Goal: Task Accomplishment & Management: Complete application form

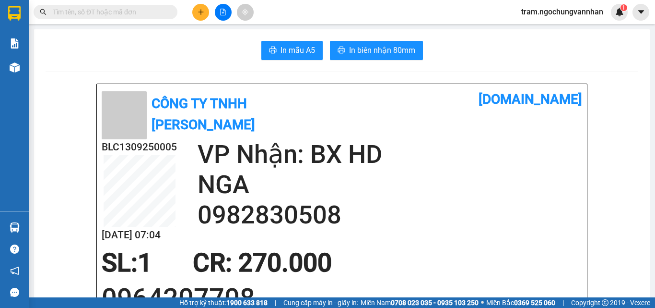
click at [196, 16] on button at bounding box center [200, 12] width 17 height 17
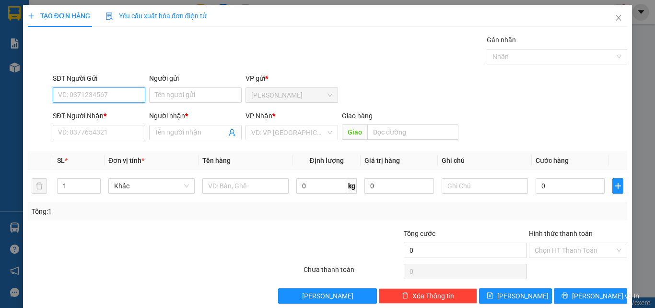
click at [89, 98] on input "SĐT Người Gửi" at bounding box center [99, 94] width 93 height 15
type input "0"
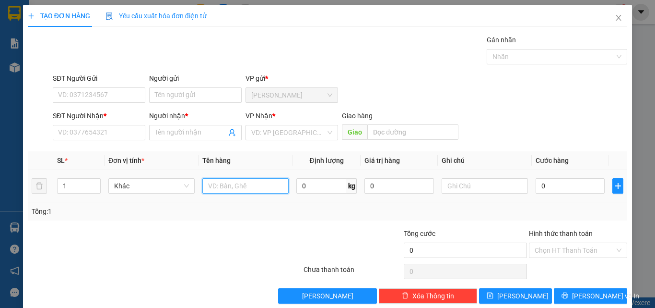
click at [233, 188] on input "text" at bounding box center [245, 185] width 86 height 15
type input "1T GIẤY SR 22KG"
click at [318, 189] on input "0" at bounding box center [321, 185] width 51 height 15
type input "22"
click at [544, 180] on input "0" at bounding box center [570, 185] width 69 height 15
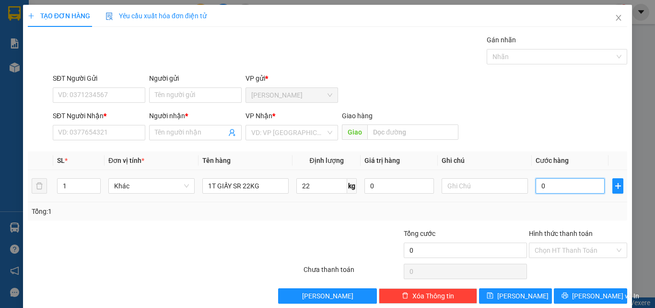
type input "1"
type input "17"
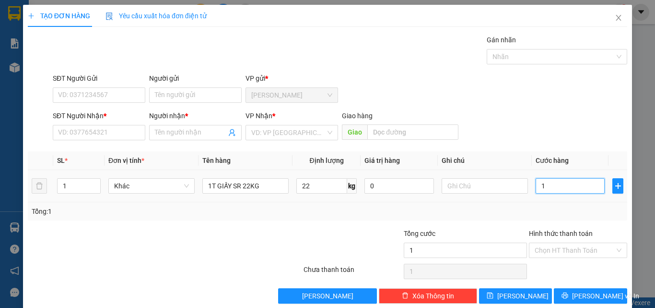
type input "17"
type input "170"
type input "1.700"
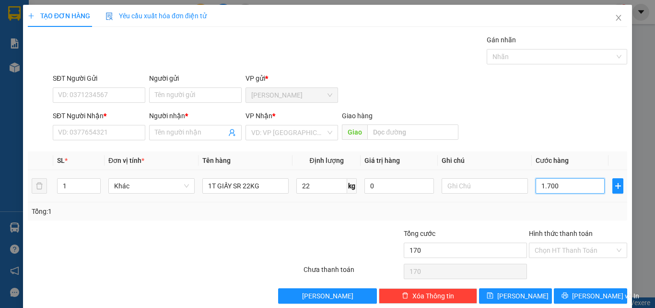
type input "1.700"
type input "17.000"
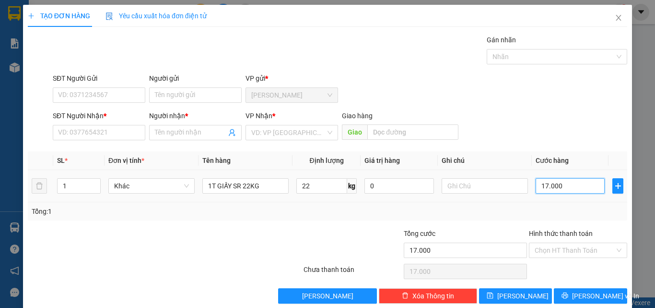
type input "170.000"
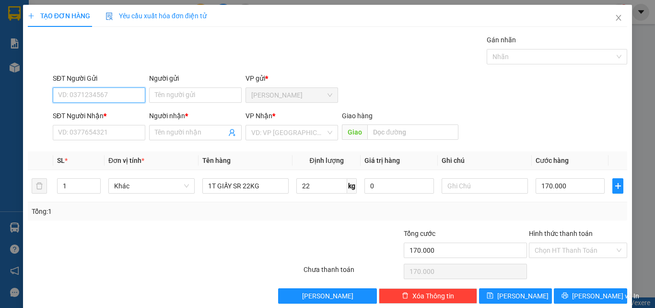
click at [77, 97] on input "SĐT Người Gửi" at bounding box center [99, 94] width 93 height 15
type input "0933124799"
click at [110, 112] on div "0933124799 - QUYÊN" at bounding box center [98, 114] width 80 height 11
type input "QUYÊN"
type input "0966086688"
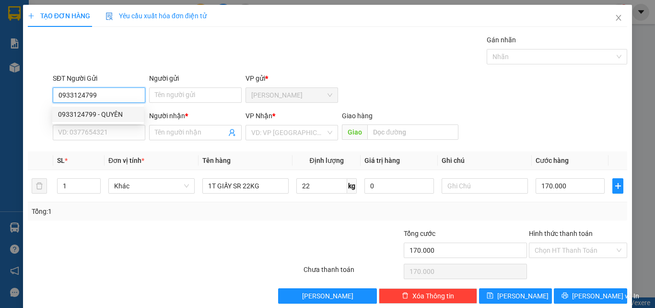
type input "thảo"
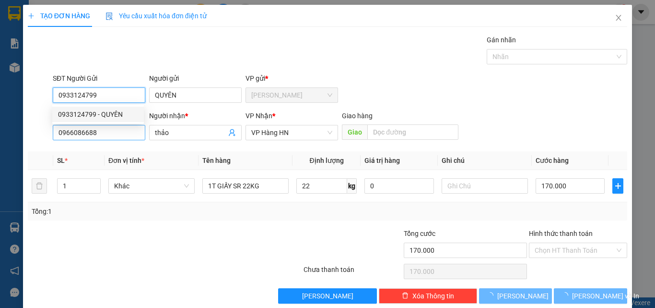
type input "300.000"
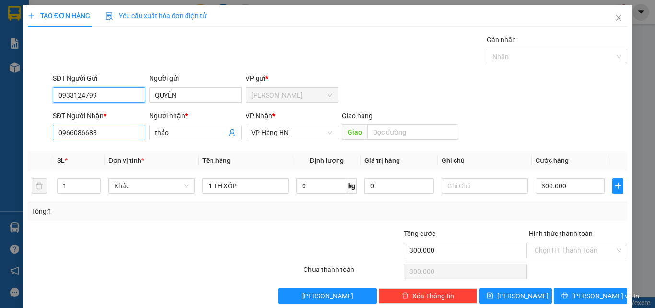
type input "0933124799"
click at [106, 132] on input "0966086688" at bounding box center [99, 132] width 93 height 15
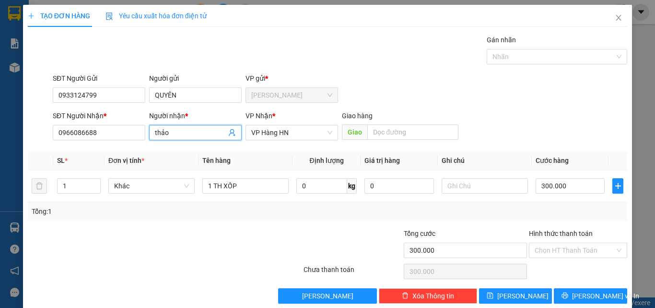
click at [181, 135] on input "thảo" at bounding box center [190, 132] width 71 height 11
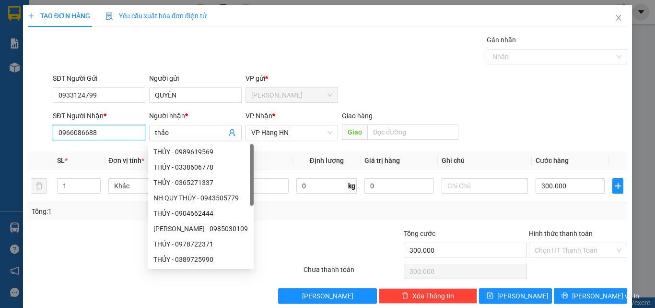
drag, startPoint x: 97, startPoint y: 130, endPoint x: 0, endPoint y: 114, distance: 98.3
click at [0, 114] on div "TẠO ĐƠN HÀNG Yêu cầu xuất hóa đơn điện tử Transit Pickup Surcharge Ids Transit …" at bounding box center [327, 154] width 655 height 308
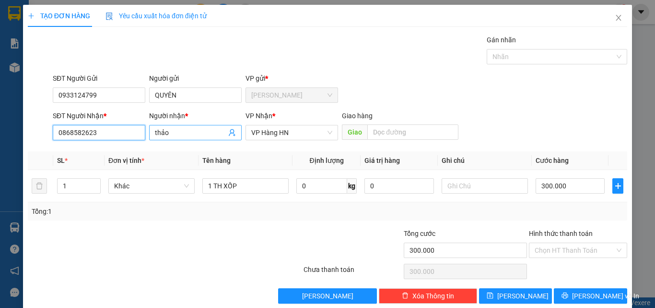
type input "0868582623"
click at [176, 133] on input "thảo" at bounding box center [190, 132] width 71 height 11
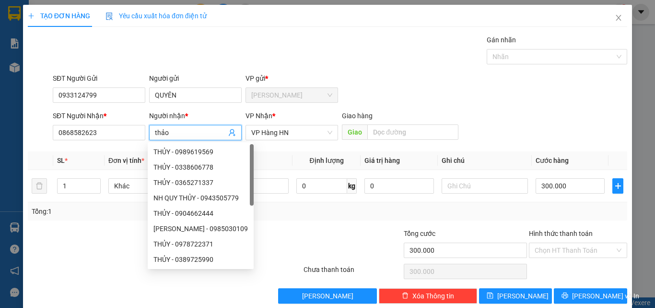
drag, startPoint x: 176, startPoint y: 133, endPoint x: 146, endPoint y: 132, distance: 29.8
click at [147, 132] on div "Người nhận * thảo" at bounding box center [195, 127] width 96 height 34
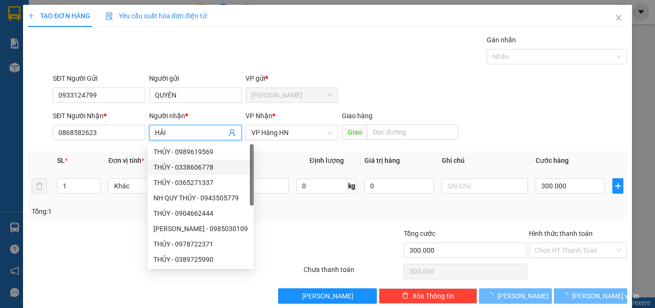
type input "HẢI"
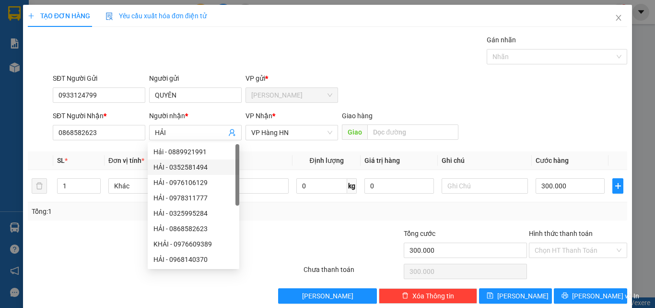
click at [290, 216] on div "Tổng: 1" at bounding box center [328, 211] width 592 height 11
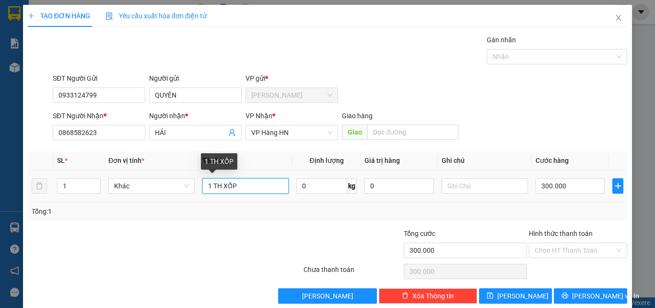
drag, startPoint x: 257, startPoint y: 189, endPoint x: 207, endPoint y: 188, distance: 49.4
click at [207, 188] on input "1 TH XỐP" at bounding box center [245, 185] width 86 height 15
type input "1T GIẤY SR 22KG"
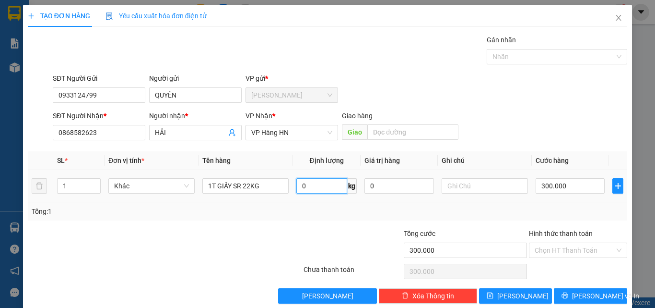
click at [310, 181] on input "0" at bounding box center [321, 185] width 51 height 15
type input "22"
click at [551, 193] on input "300.000" at bounding box center [570, 185] width 69 height 15
type input "1"
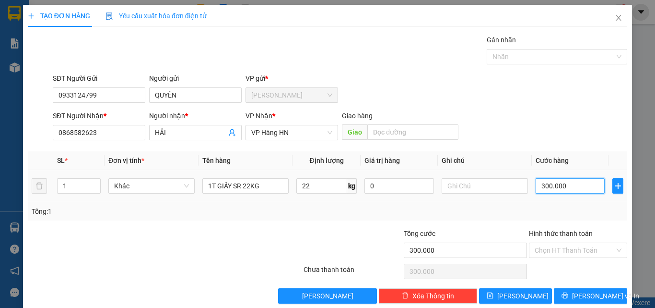
type input "1"
type input "17"
type input "170"
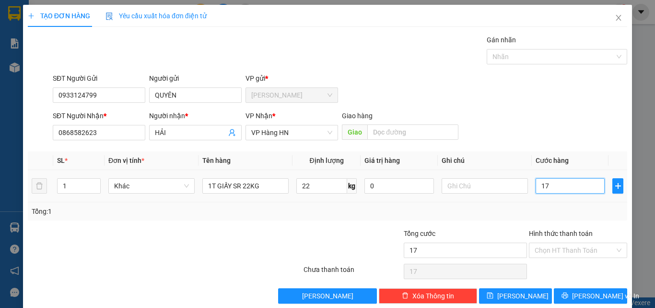
type input "170"
type input "1.700"
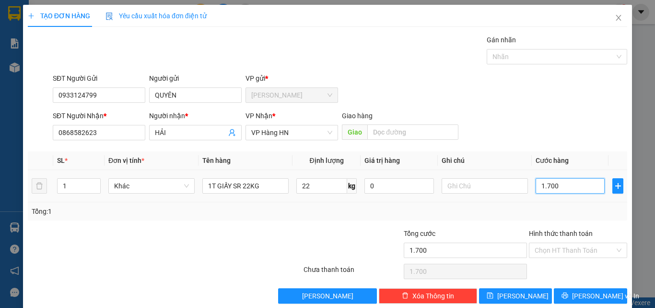
type input "17.000"
type input "170.000"
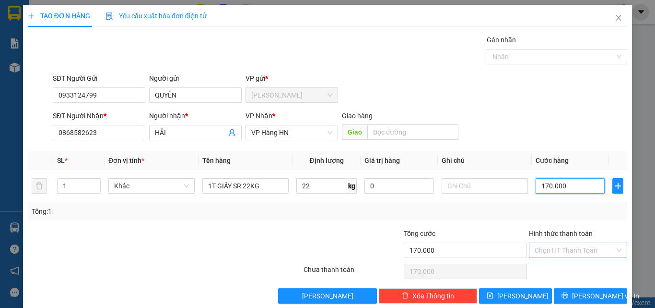
type input "170.000"
click at [548, 246] on input "Hình thức thanh toán" at bounding box center [575, 250] width 80 height 14
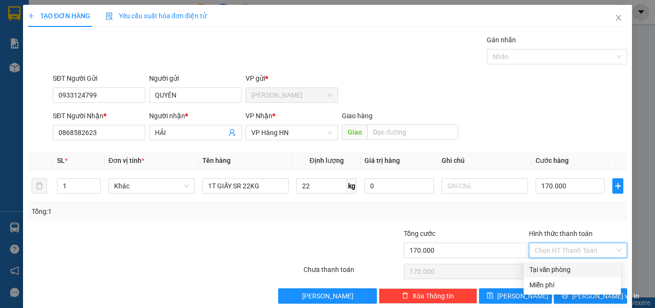
click at [546, 270] on div "Tại văn phòng" at bounding box center [573, 269] width 86 height 11
type input "0"
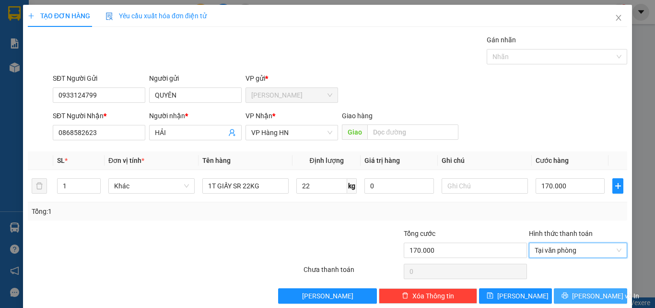
click at [587, 299] on span "[PERSON_NAME] và In" at bounding box center [605, 295] width 67 height 11
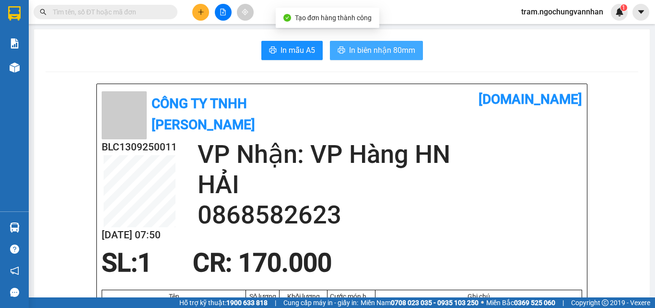
click at [375, 53] on span "In biên nhận 80mm" at bounding box center [382, 50] width 66 height 12
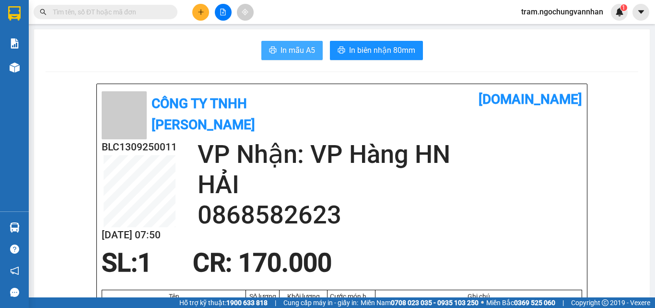
click at [303, 53] on span "In mẫu A5" at bounding box center [298, 50] width 35 height 12
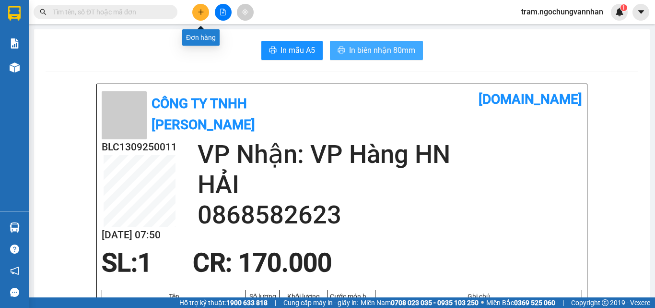
click at [197, 18] on button at bounding box center [200, 12] width 17 height 17
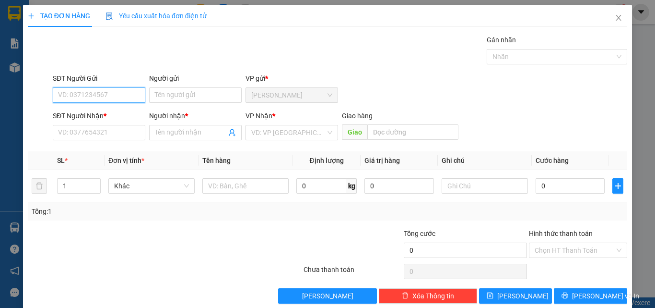
click at [101, 97] on input "SĐT Người Gửi" at bounding box center [99, 94] width 93 height 15
type input "0369569466"
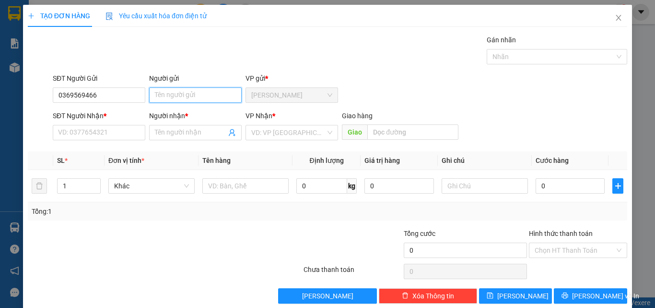
click at [162, 95] on input "Người gửi" at bounding box center [195, 94] width 93 height 15
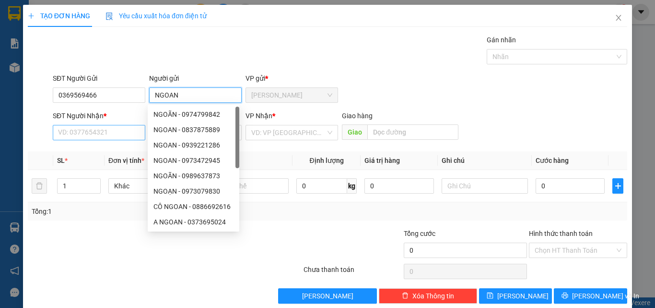
type input "NGOAN"
click at [66, 135] on input "SĐT Người Nhận *" at bounding box center [99, 132] width 93 height 15
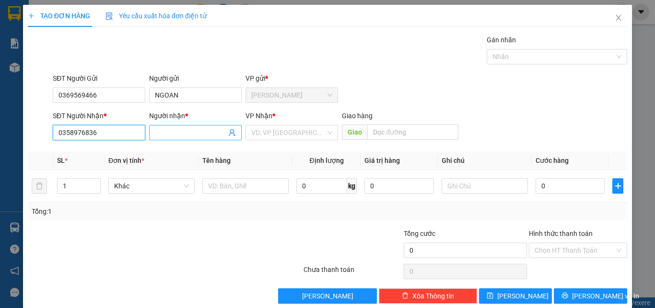
type input "0358976836"
click at [168, 135] on input "Người nhận *" at bounding box center [190, 132] width 71 height 11
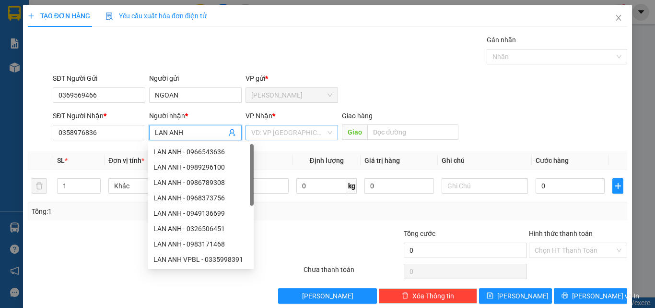
click at [292, 125] on div "VD: VP [GEOGRAPHIC_DATA]" at bounding box center [292, 132] width 93 height 15
type input "LAN ANH"
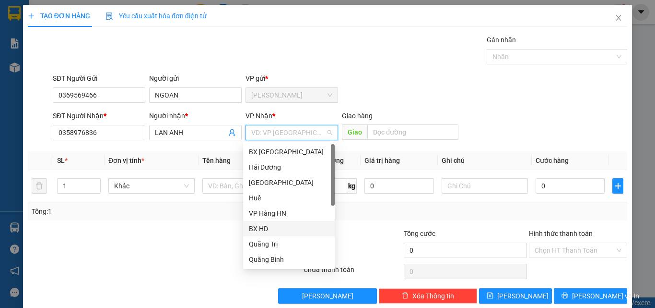
click at [263, 225] on div "BX HD" at bounding box center [289, 228] width 80 height 11
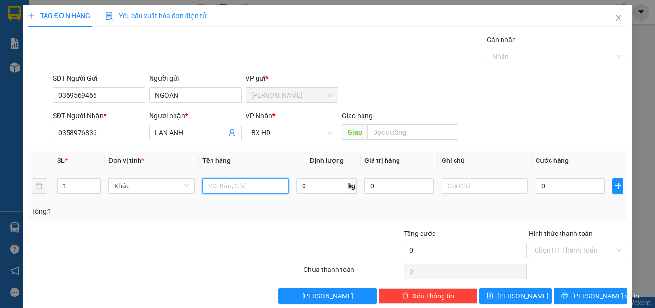
click at [223, 188] on input "text" at bounding box center [245, 185] width 86 height 15
type input "1T XỐP 38KG"
click at [311, 187] on input "0" at bounding box center [321, 185] width 51 height 15
type input "38"
click at [563, 186] on input "0" at bounding box center [570, 185] width 69 height 15
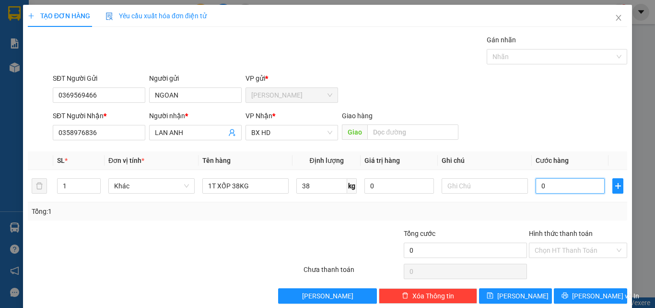
type input "3"
type input "35"
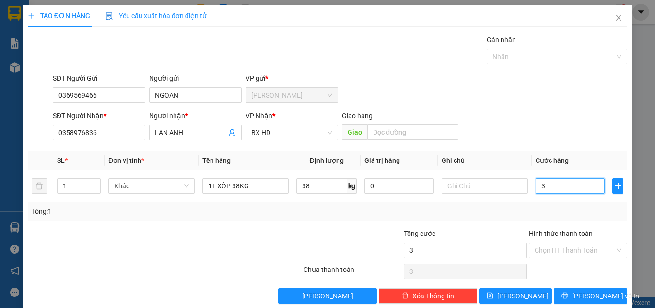
type input "35"
type input "350"
type input "3.500"
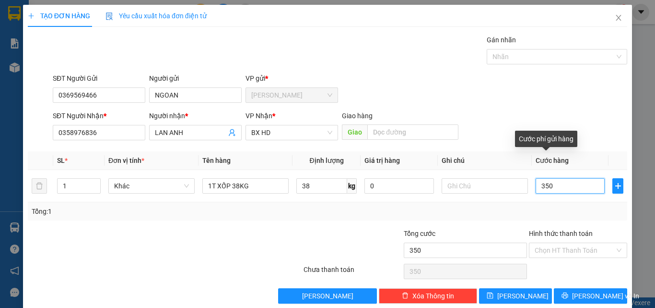
type input "3.500"
type input "35.000"
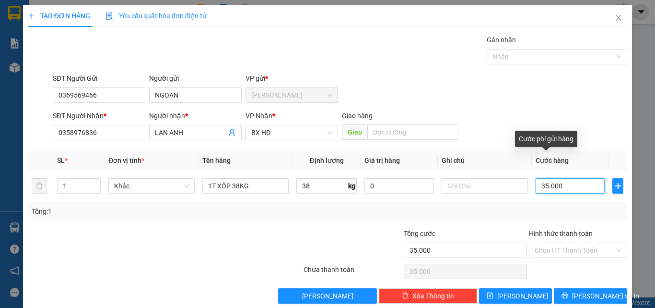
type input "350.000"
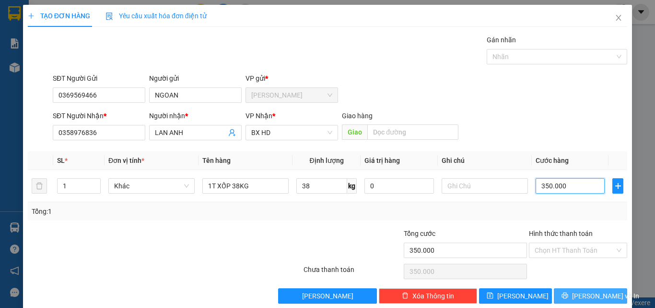
type input "350.000"
click at [576, 294] on button "[PERSON_NAME] và In" at bounding box center [590, 295] width 73 height 15
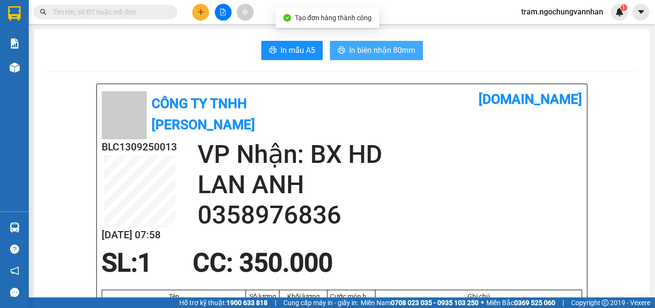
click at [400, 50] on span "In biên nhận 80mm" at bounding box center [382, 50] width 66 height 12
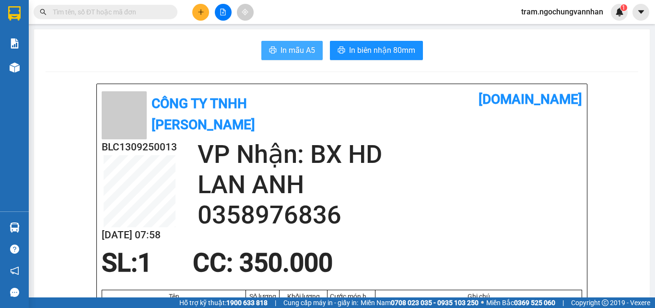
click at [272, 51] on icon "printer" at bounding box center [273, 50] width 8 height 8
click at [203, 8] on button at bounding box center [200, 12] width 17 height 17
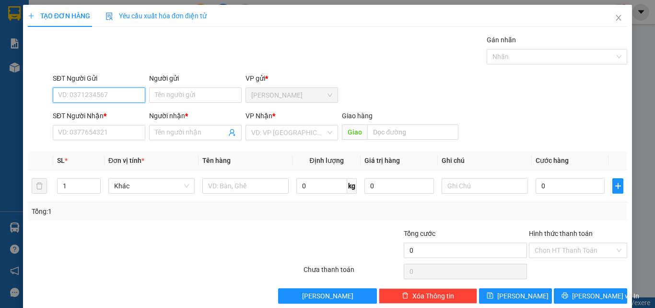
click at [92, 98] on input "SĐT Người Gửi" at bounding box center [99, 94] width 93 height 15
click at [86, 94] on input "SĐT Người Gửi" at bounding box center [99, 94] width 93 height 15
drag, startPoint x: 97, startPoint y: 95, endPoint x: 34, endPoint y: 91, distance: 63.4
click at [34, 91] on div "SĐT Người Gửi 0977746812 0977746812 Người gửi Tên người gửi VP gửi * [GEOGRAPHI…" at bounding box center [328, 90] width 602 height 34
type input "0977746812"
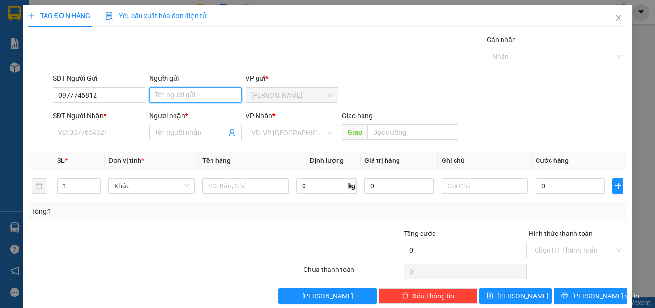
click at [192, 94] on input "Người gửi" at bounding box center [195, 94] width 93 height 15
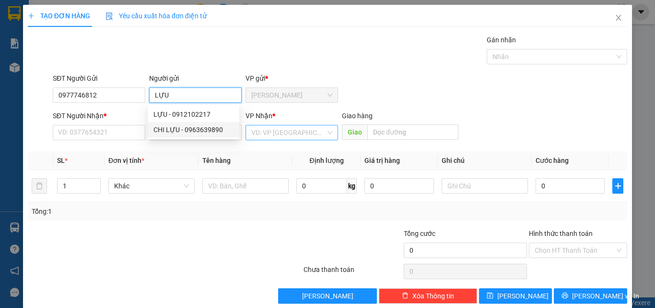
type input "LỰU"
click at [264, 135] on input "search" at bounding box center [288, 132] width 74 height 14
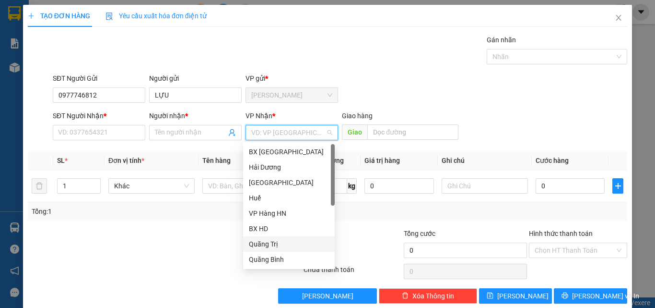
scroll to position [96, 0]
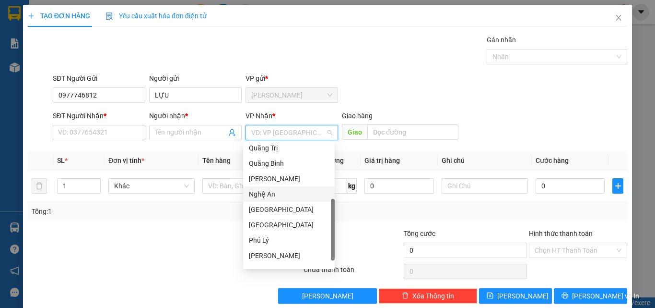
click at [272, 194] on div "Nghệ An" at bounding box center [289, 194] width 80 height 11
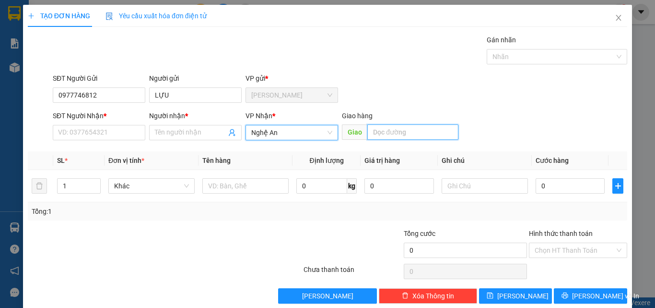
click at [399, 135] on input "text" at bounding box center [412, 131] width 91 height 15
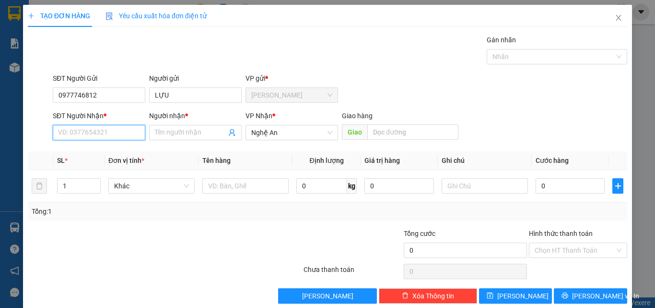
click at [92, 127] on input "SĐT Người Nhận *" at bounding box center [99, 132] width 93 height 15
type input "0943241557"
click at [176, 138] on span at bounding box center [195, 132] width 93 height 15
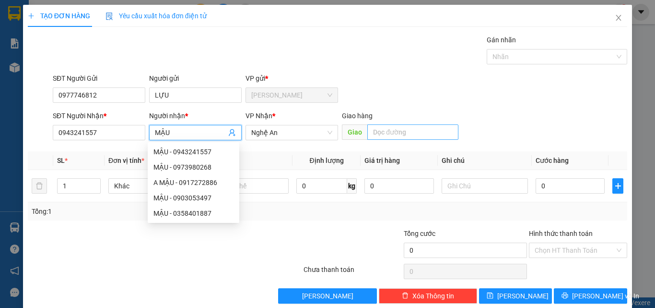
type input "MẬU"
click at [374, 134] on input "text" at bounding box center [412, 131] width 91 height 15
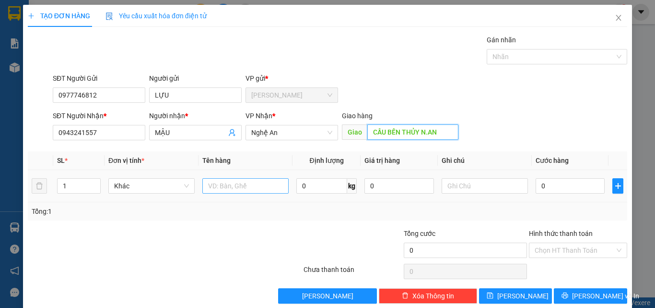
type input "CẦU BẾN THỦY N.AN"
click at [231, 189] on input "text" at bounding box center [245, 185] width 86 height 15
click at [236, 190] on input "text" at bounding box center [245, 185] width 86 height 15
type input "1T GIẤY SR 14KG"
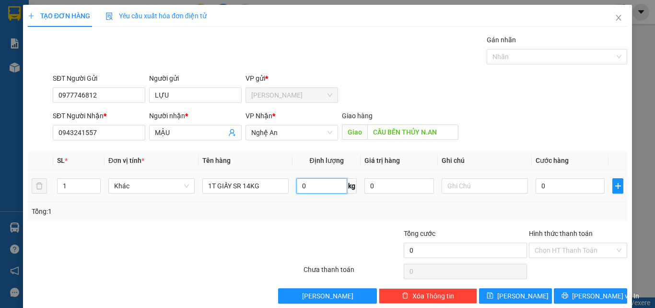
click at [325, 187] on input "0" at bounding box center [321, 185] width 51 height 15
type input "14"
click at [545, 182] on input "0" at bounding box center [570, 185] width 69 height 15
type input "1"
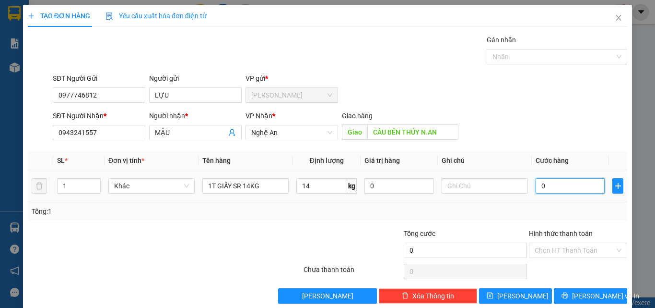
type input "1"
type input "12"
type input "120"
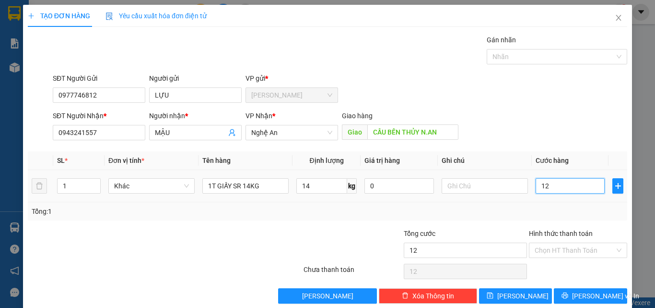
type input "120"
type input "1.200"
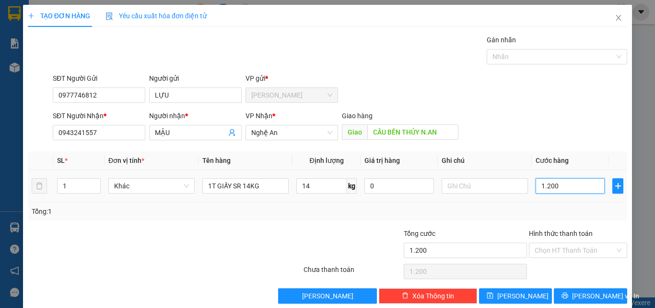
type input "12.000"
type input "120.000"
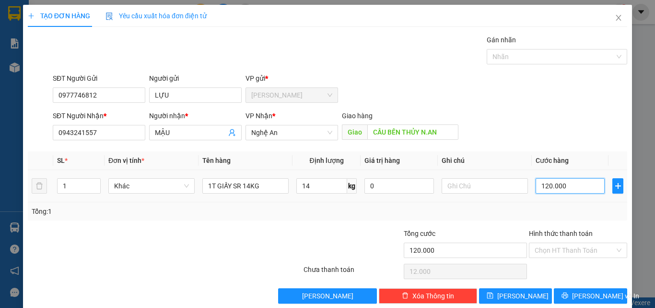
type input "120.000"
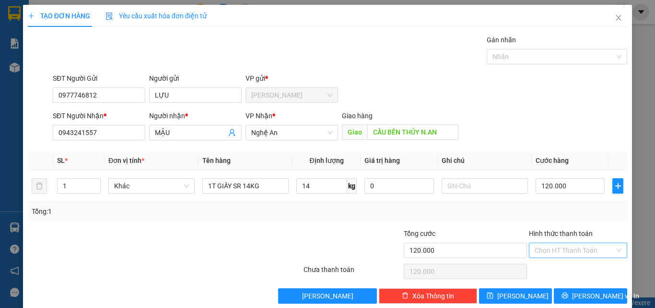
click at [557, 253] on input "Hình thức thanh toán" at bounding box center [575, 250] width 80 height 14
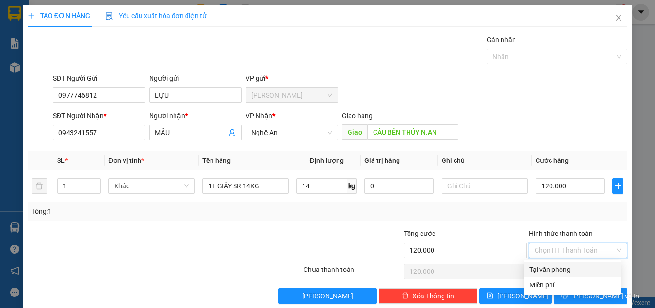
click at [557, 262] on div "Tại văn phòng" at bounding box center [572, 268] width 97 height 15
type input "0"
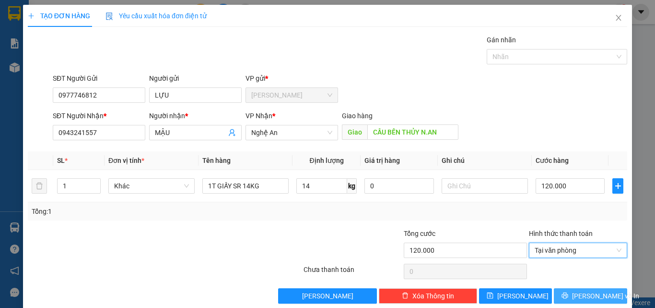
click at [568, 294] on icon "printer" at bounding box center [565, 295] width 6 height 6
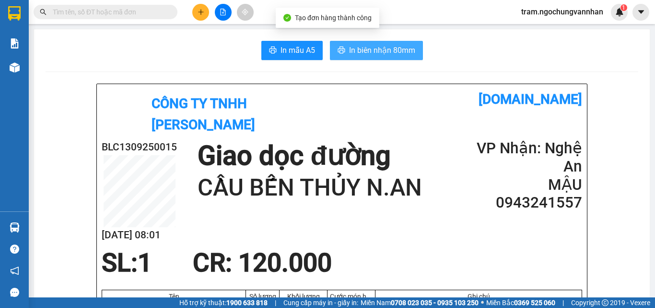
click at [394, 57] on button "In biên nhận 80mm" at bounding box center [376, 50] width 93 height 19
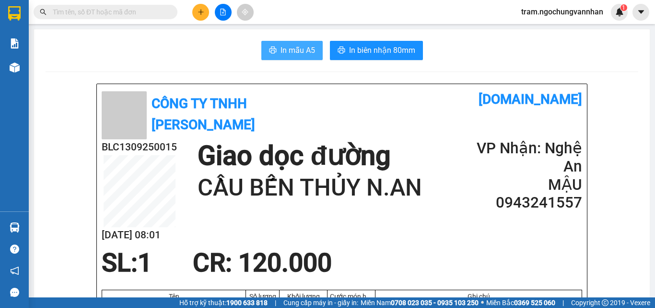
drag, startPoint x: 284, startPoint y: 51, endPoint x: 330, endPoint y: 45, distance: 47.0
click at [284, 51] on span "In mẫu A5" at bounding box center [298, 50] width 35 height 12
click at [197, 12] on button at bounding box center [200, 12] width 17 height 17
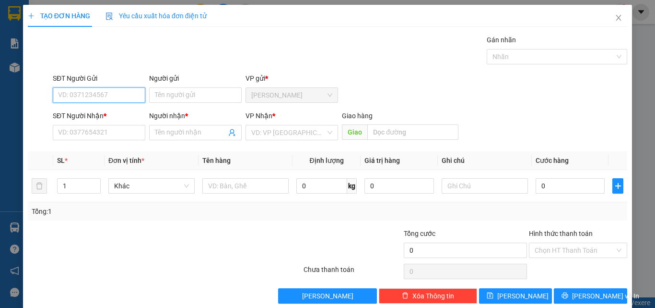
click at [115, 90] on input "SĐT Người Gửi" at bounding box center [99, 94] width 93 height 15
paste input "0977746812"
type input "0977746812"
click at [101, 112] on div "0977746812 - LỰU" at bounding box center [98, 114] width 80 height 11
type input "LỰU"
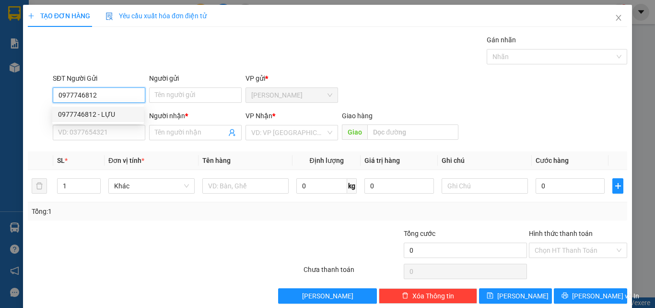
type input "0943241557"
type input "MẬU"
type input "CẦU BẾN THỦY N.AN"
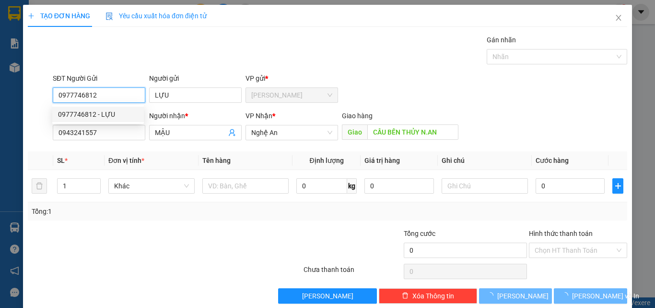
type input "120.000"
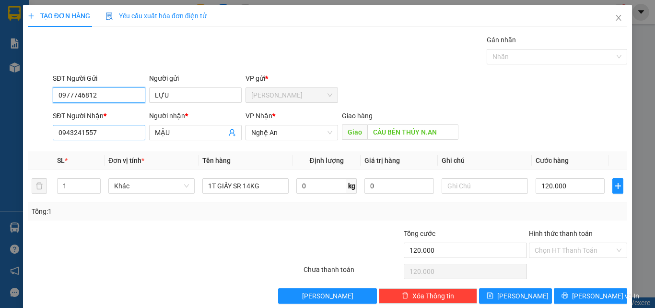
type input "0977746812"
drag, startPoint x: 101, startPoint y: 130, endPoint x: 5, endPoint y: 132, distance: 96.0
click at [5, 132] on div "TẠO ĐƠN HÀNG Yêu cầu xuất hóa đơn điện tử Transit Pickup Surcharge Ids Transit …" at bounding box center [327, 154] width 655 height 308
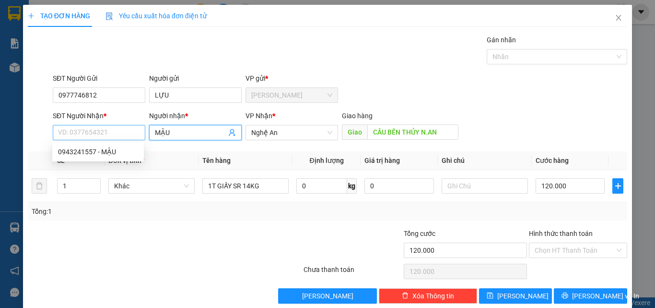
drag, startPoint x: 183, startPoint y: 132, endPoint x: 98, endPoint y: 132, distance: 84.9
click at [97, 132] on div "SĐT Người Nhận * VD: 0377654321 Người nhận * MẬU MẬU VP Nhận * Nghệ An Giao hàn…" at bounding box center [340, 127] width 579 height 34
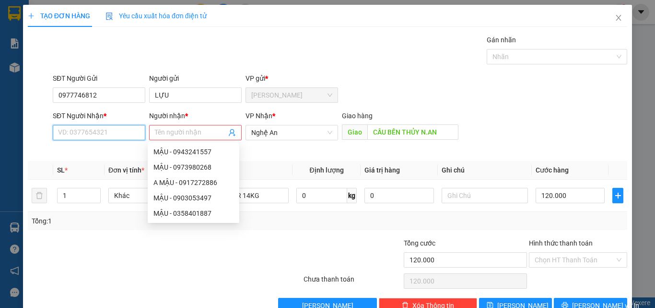
click at [86, 135] on input "SĐT Người Nhận *" at bounding box center [99, 132] width 93 height 15
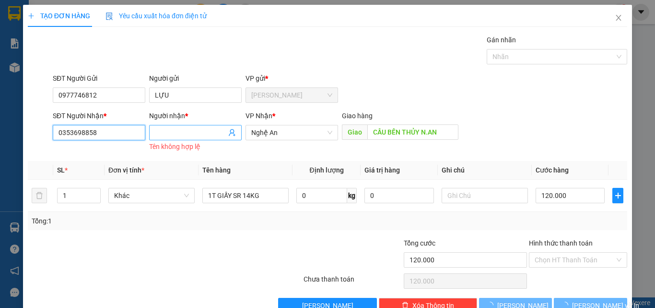
type input "0353698858"
click at [195, 134] on input "Người nhận *" at bounding box center [190, 132] width 71 height 11
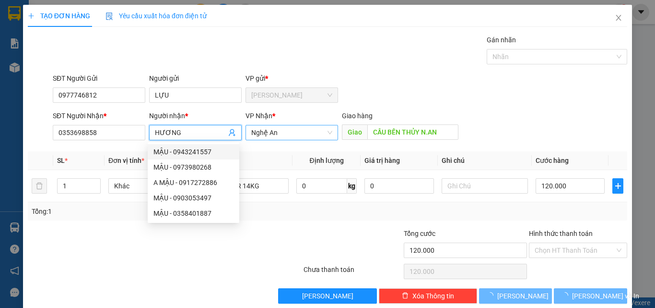
click at [280, 130] on span "Nghệ An" at bounding box center [291, 132] width 81 height 14
type input "HƯƠNG"
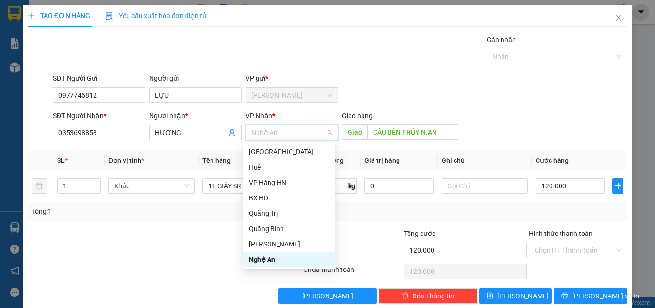
click at [274, 256] on div "Nghệ An" at bounding box center [289, 259] width 80 height 11
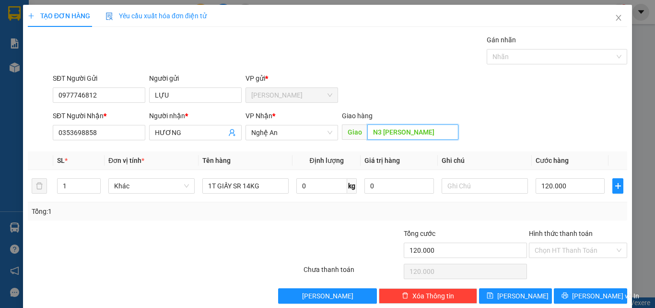
scroll to position [0, 24]
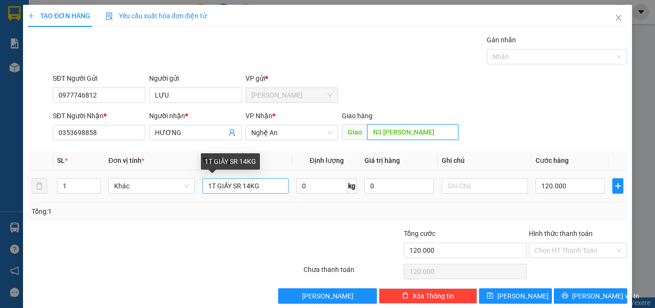
type input "N3 [PERSON_NAME]"
click at [249, 185] on input "1T GIẤY SR 14KG" at bounding box center [245, 185] width 86 height 15
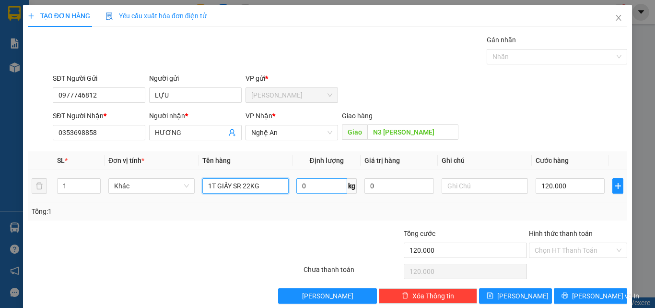
type input "1T GIẤY SR 22KG"
click at [312, 187] on input "0" at bounding box center [321, 185] width 51 height 15
type input "22"
click at [543, 185] on input "120.000" at bounding box center [570, 185] width 69 height 15
type input "1"
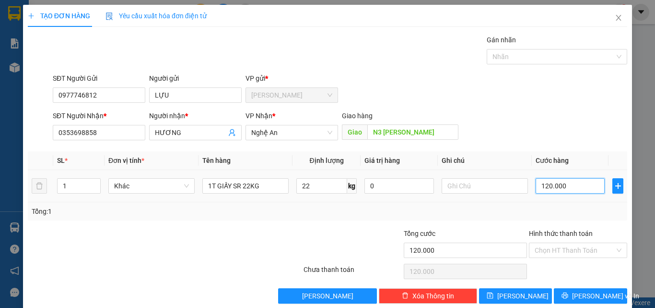
type input "1"
type input "17"
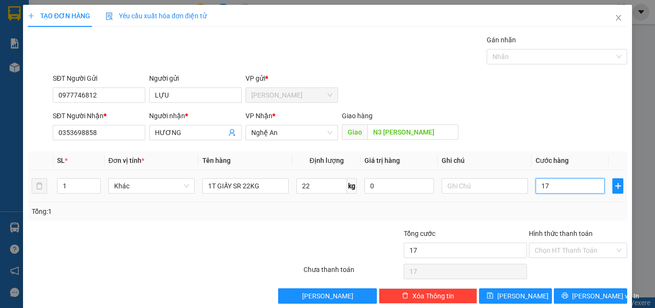
type input "170"
type input "1.700"
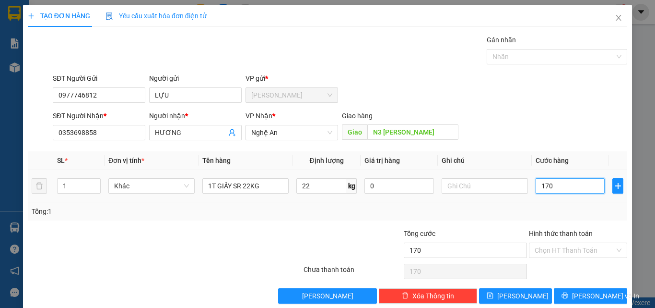
type input "1.700"
type input "17.000"
type input "170.000"
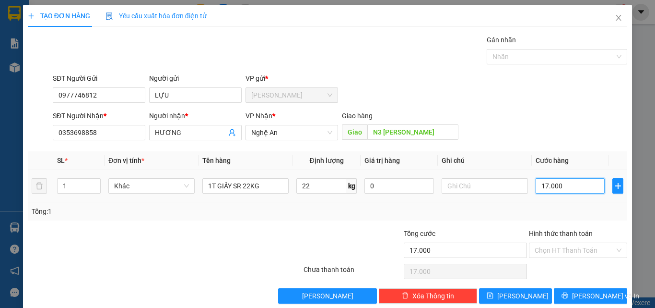
type input "170.000"
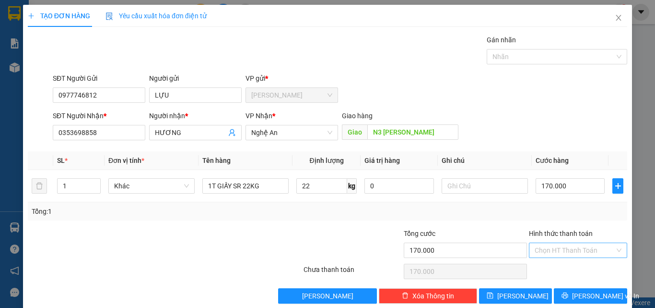
click at [552, 247] on input "Hình thức thanh toán" at bounding box center [575, 250] width 80 height 14
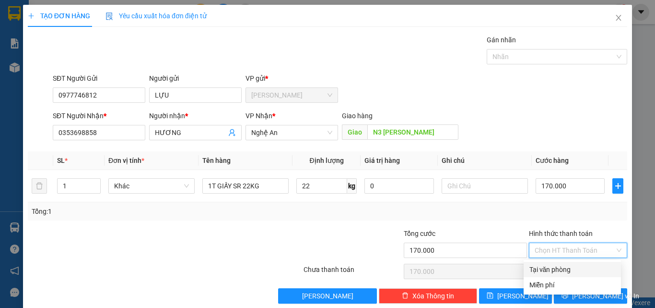
drag, startPoint x: 549, startPoint y: 268, endPoint x: 556, endPoint y: 278, distance: 11.4
click at [549, 268] on div "Tại văn phòng" at bounding box center [573, 269] width 86 height 11
type input "0"
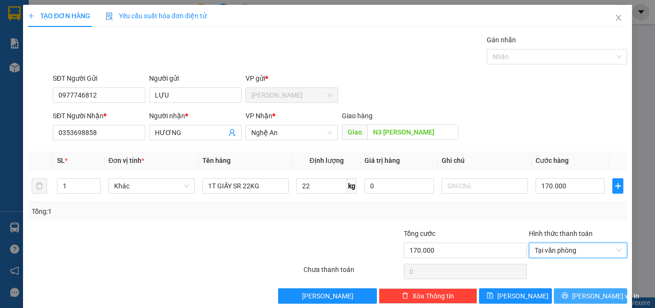
click at [568, 294] on icon "printer" at bounding box center [565, 295] width 6 height 6
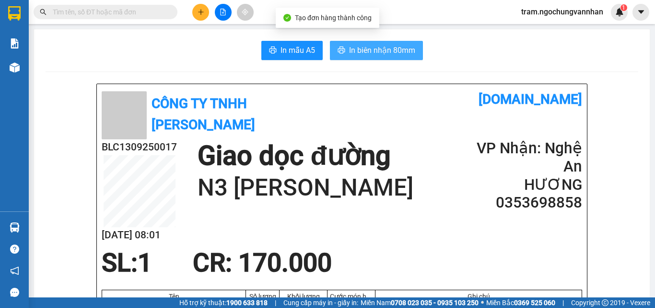
click at [358, 51] on span "In biên nhận 80mm" at bounding box center [382, 50] width 66 height 12
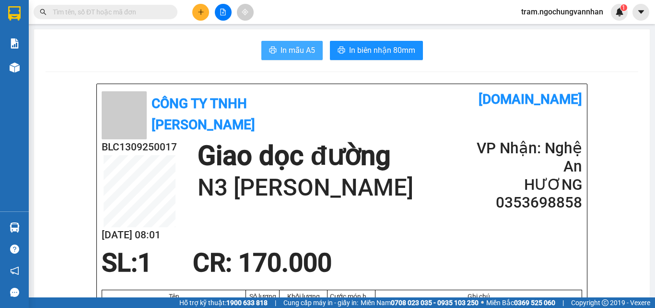
click at [308, 47] on span "In mẫu A5" at bounding box center [298, 50] width 35 height 12
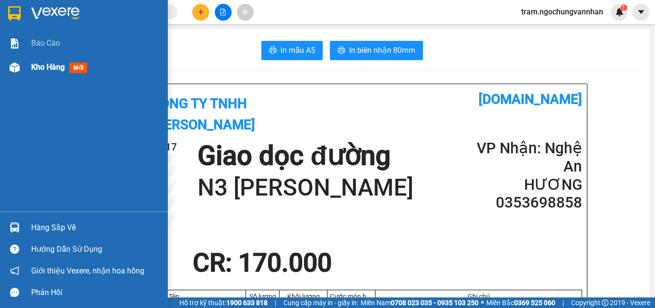
click at [53, 69] on span "Kho hàng" at bounding box center [48, 66] width 34 height 9
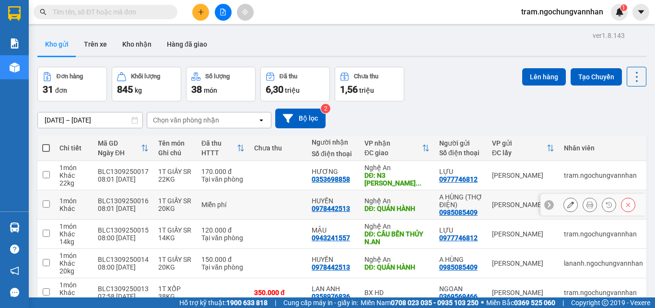
scroll to position [48, 0]
